Goal: Use online tool/utility: Utilize a website feature to perform a specific function

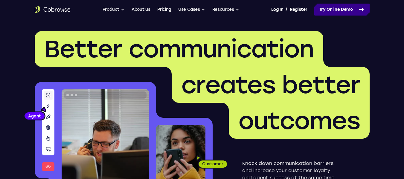
click at [322, 11] on link "Try Online Demo" at bounding box center [341, 10] width 55 height 12
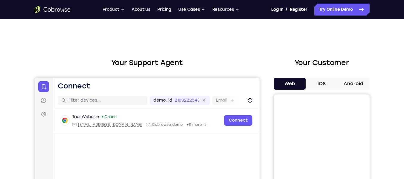
click at [359, 86] on button "Android" at bounding box center [354, 84] width 32 height 12
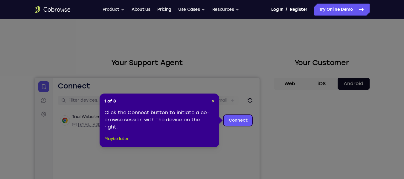
click at [121, 142] on button "Maybe later" at bounding box center [116, 138] width 24 height 7
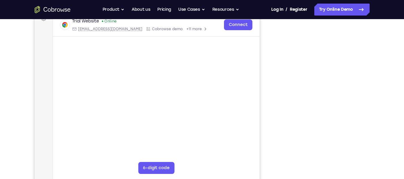
scroll to position [99, 0]
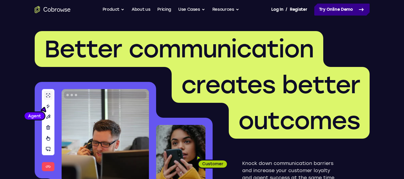
click at [358, 6] on icon at bounding box center [361, 9] width 7 height 7
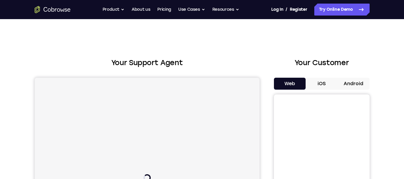
click at [352, 85] on button "Android" at bounding box center [354, 84] width 32 height 12
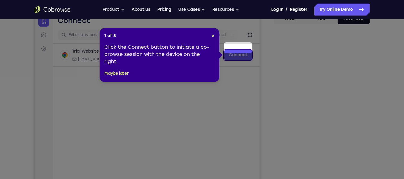
scroll to position [73, 0]
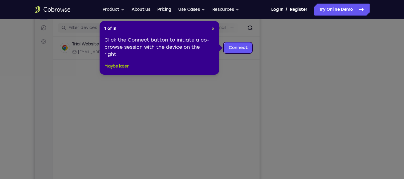
click at [113, 64] on button "Maybe later" at bounding box center [116, 66] width 24 height 7
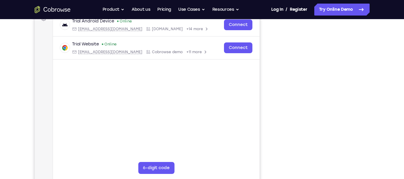
scroll to position [108, 0]
